Goal: Find specific page/section: Find specific page/section

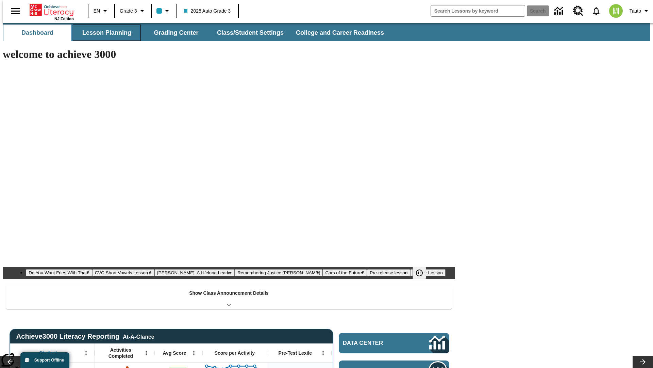
click at [104, 33] on button "Lesson Planning" at bounding box center [107, 33] width 68 height 16
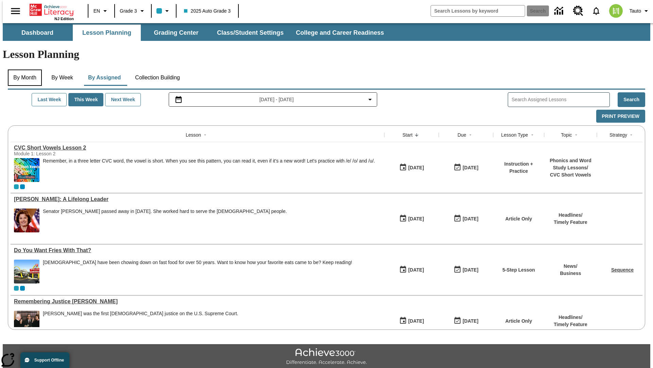
click at [23, 69] on button "By Month" at bounding box center [25, 77] width 34 height 16
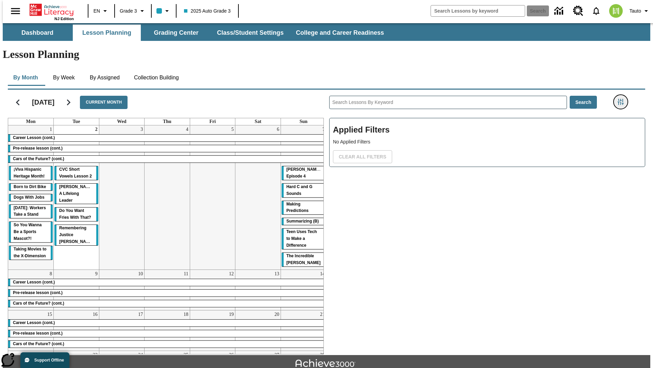
click at [623, 99] on icon "Filters Side menu" at bounding box center [621, 102] width 6 height 6
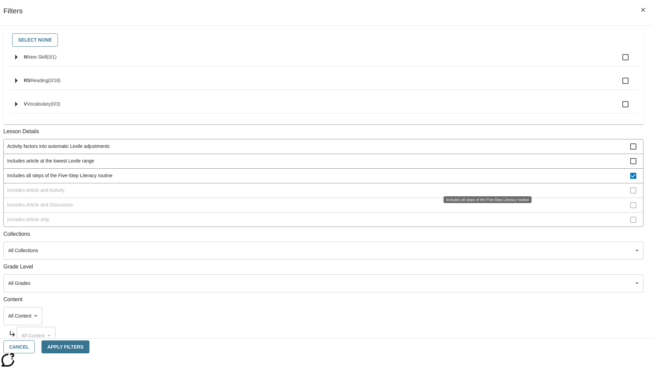
click at [485, 179] on span "Includes all steps of the Five-Step Literacy routine" at bounding box center [318, 175] width 623 height 7
checkbox input "false"
click at [485, 194] on span "Includes Article and Activity" at bounding box center [318, 189] width 623 height 7
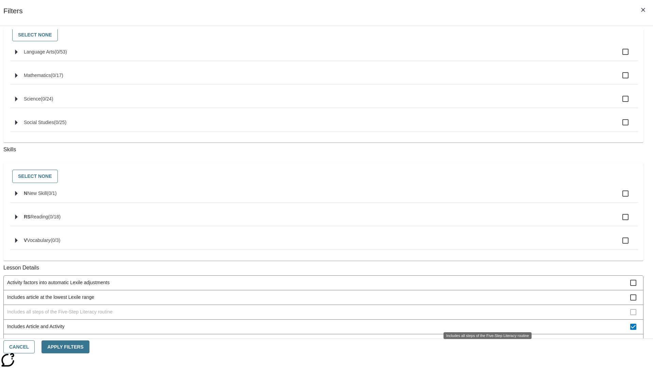
scroll to position [274, 0]
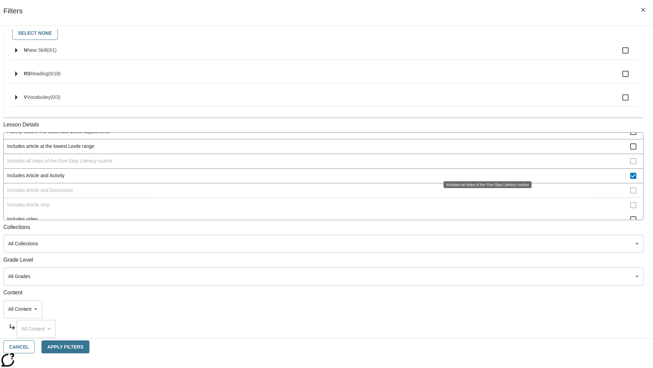
click at [485, 172] on span "Includes Article and Activity" at bounding box center [318, 175] width 623 height 7
checkbox input "false"
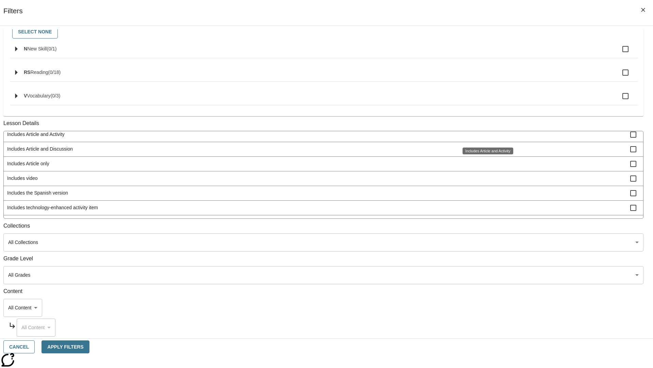
click at [485, 152] on span "Includes Article and Discussion" at bounding box center [318, 148] width 623 height 7
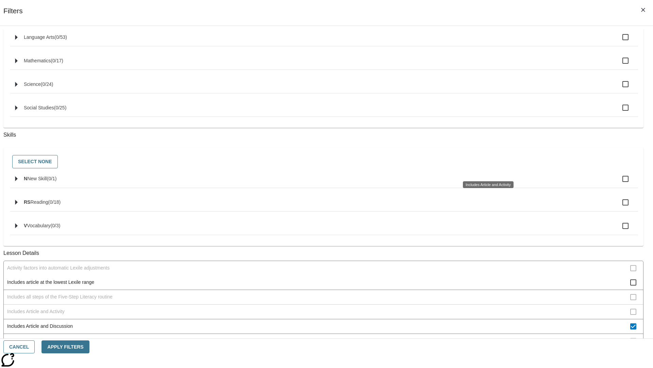
scroll to position [274, 0]
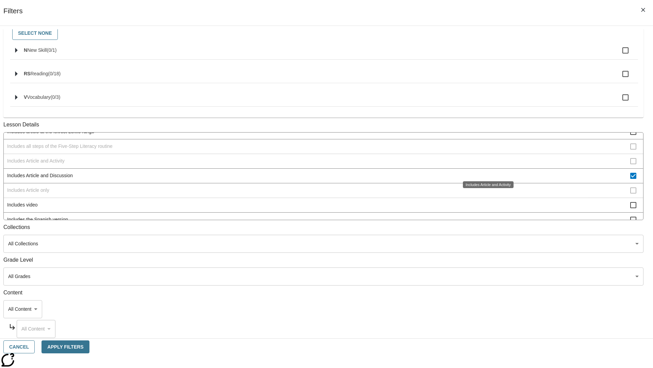
click at [485, 172] on span "Includes Article and Discussion" at bounding box center [318, 175] width 623 height 7
checkbox input "false"
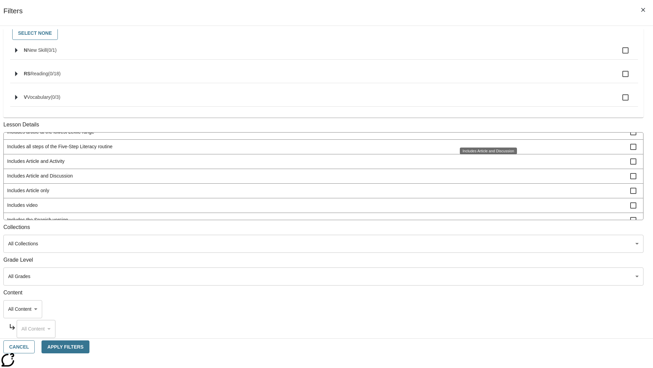
scroll to position [283, 0]
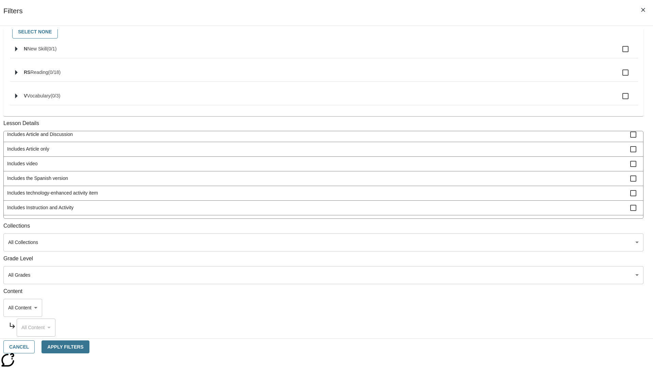
click at [485, 152] on span "Includes Article only" at bounding box center [318, 148] width 623 height 7
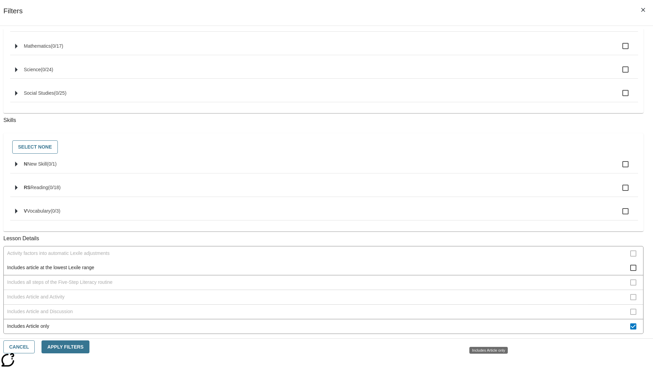
click at [485, 329] on span "Includes Article only" at bounding box center [318, 325] width 623 height 7
checkbox input "false"
click at [485, 366] on span "Includes technology-enhanced activity item" at bounding box center [318, 369] width 623 height 7
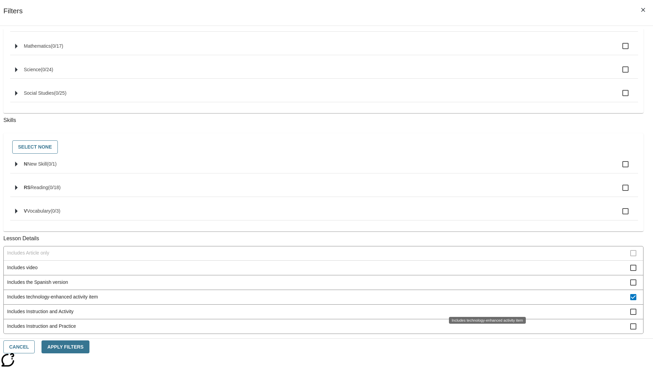
click at [485, 300] on span "Includes technology-enhanced activity item" at bounding box center [318, 296] width 623 height 7
checkbox input "false"
click at [485, 315] on span "Includes Instruction and Activity" at bounding box center [318, 311] width 623 height 7
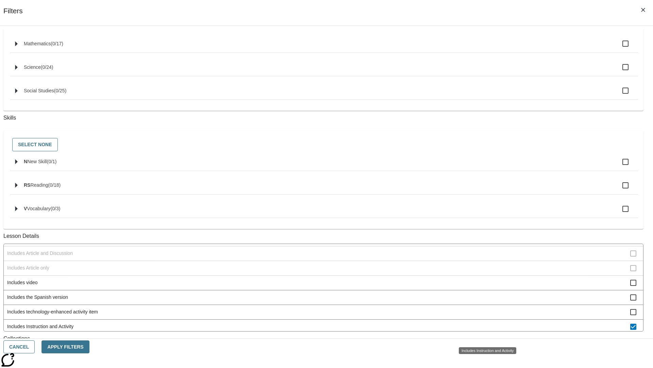
click at [485, 330] on span "Includes Instruction and Activity" at bounding box center [318, 326] width 623 height 7
checkbox input "false"
click at [485, 337] on span "Includes Instruction and Practice" at bounding box center [318, 340] width 623 height 7
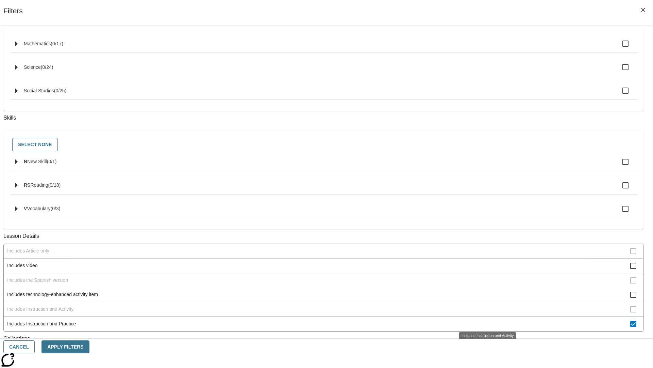
scroll to position [74, 0]
click at [485, 323] on span "Includes Instruction and Practice" at bounding box center [318, 326] width 623 height 7
checkbox input "false"
